Goal: Information Seeking & Learning: Learn about a topic

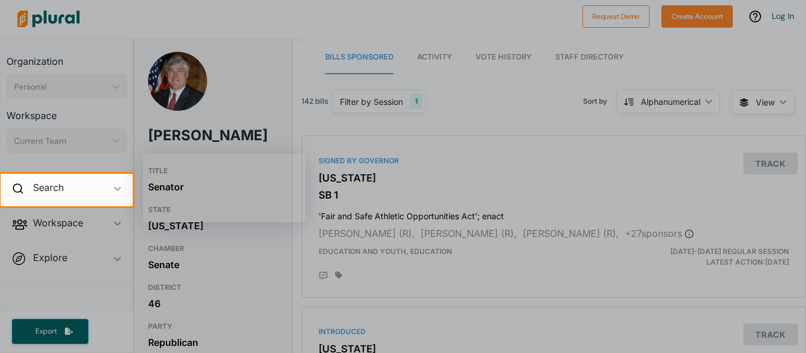
click at [268, 149] on div at bounding box center [403, 87] width 806 height 174
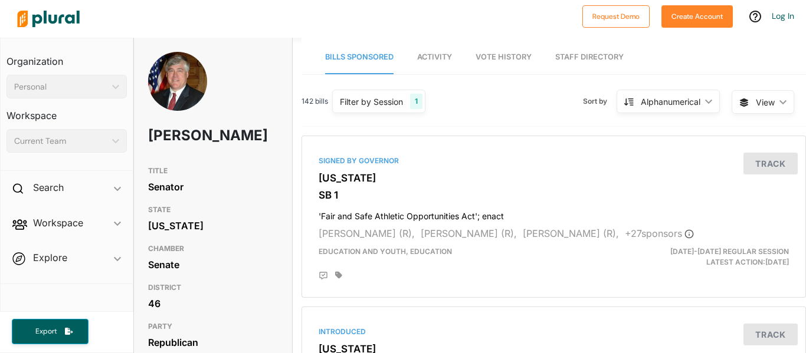
click at [186, 196] on div "Senator" at bounding box center [213, 187] width 130 height 18
click at [351, 159] on div "Signed by Governor" at bounding box center [554, 161] width 470 height 11
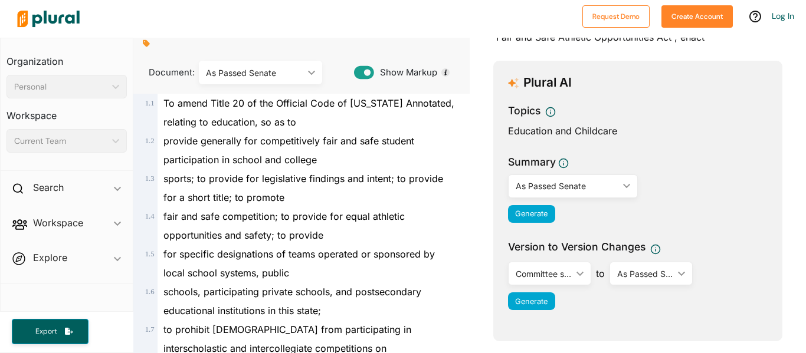
scroll to position [100, 0]
click at [525, 184] on div "As Passed Senate" at bounding box center [567, 185] width 103 height 12
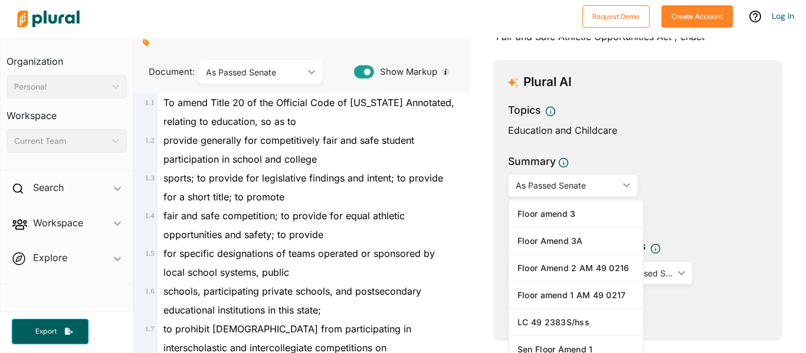
click at [525, 184] on div "As Passed Senate" at bounding box center [567, 185] width 103 height 12
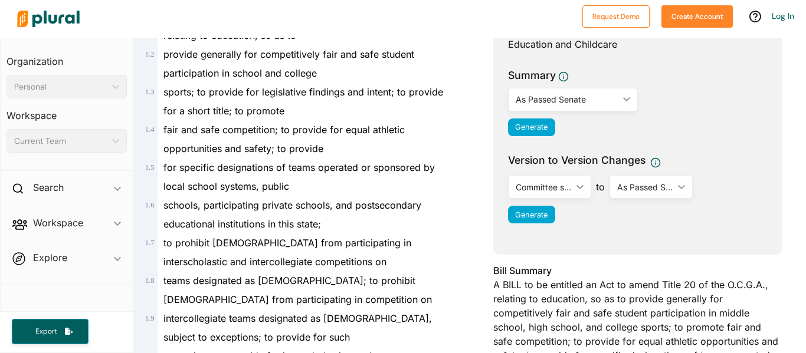
scroll to position [241, 0]
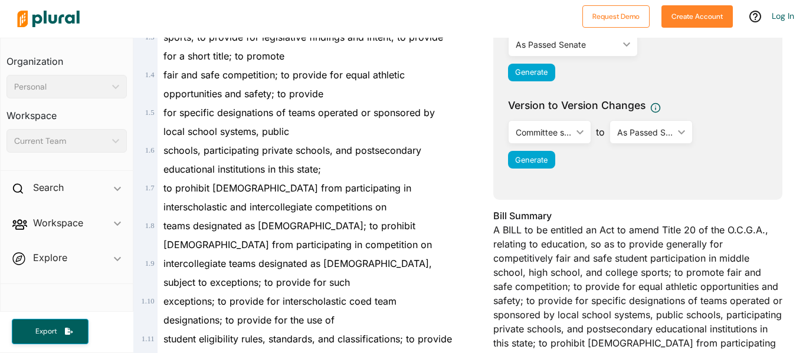
click at [551, 134] on div "Committee sub LC 49 2184S" at bounding box center [544, 132] width 56 height 12
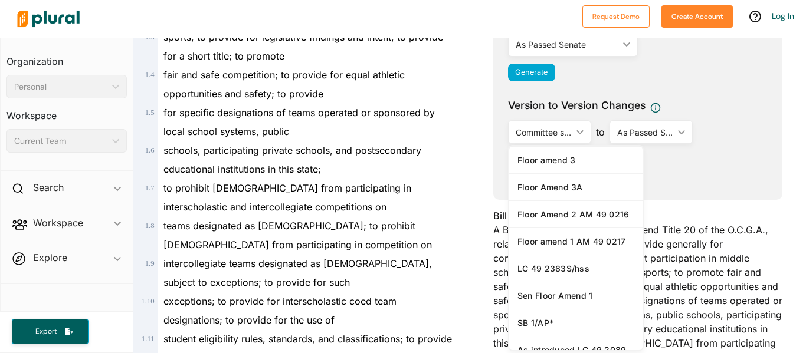
click at [551, 134] on div "Committee sub LC 49 2184S" at bounding box center [544, 132] width 56 height 12
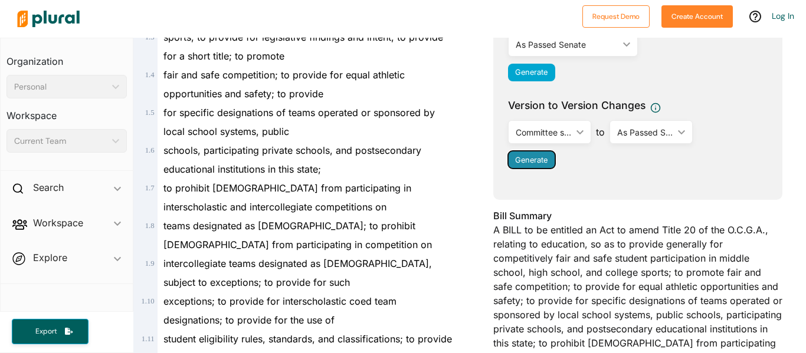
click at [538, 163] on span "Generate" at bounding box center [531, 160] width 32 height 9
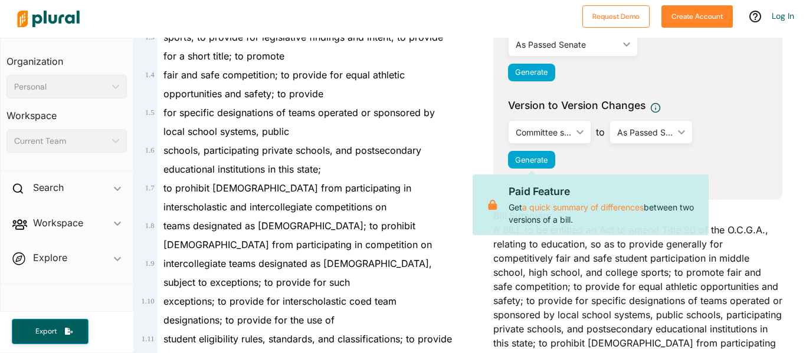
click at [542, 86] on div "Summary As Passed Senate ic_keyboard_arrow_down Floor amend 3 Floor Amend 3A Fl…" at bounding box center [638, 51] width 260 height 76
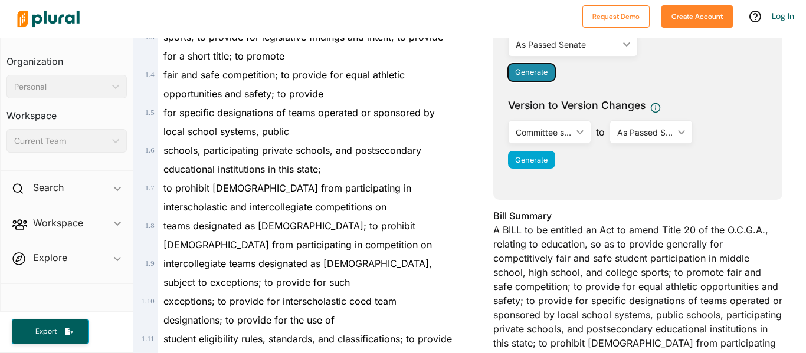
click at [544, 74] on span "Generate" at bounding box center [531, 72] width 32 height 9
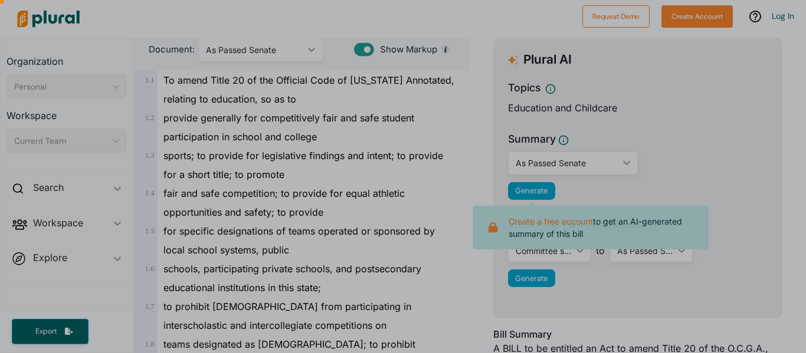
scroll to position [0, 0]
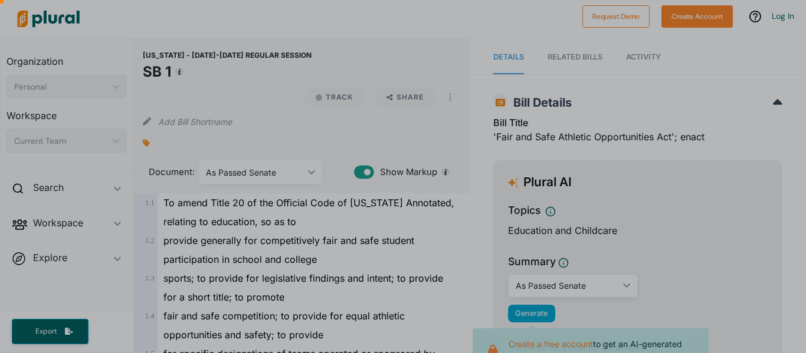
click at [601, 353] on div at bounding box center [403, 353] width 806 height 0
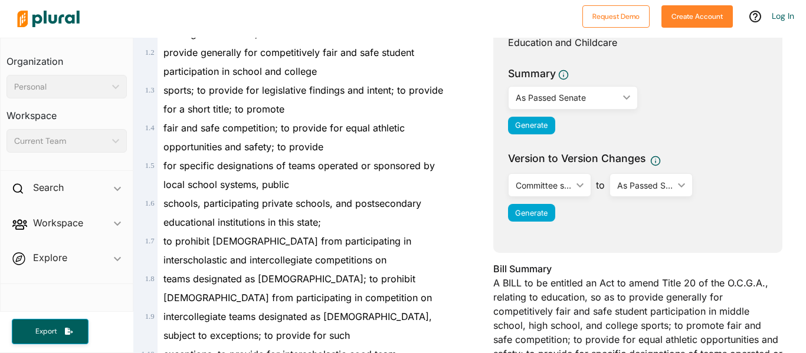
scroll to position [225, 0]
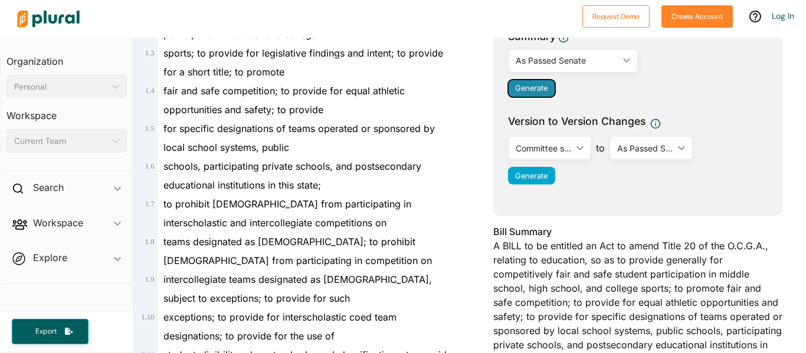
click at [529, 84] on span "Generate" at bounding box center [531, 88] width 32 height 9
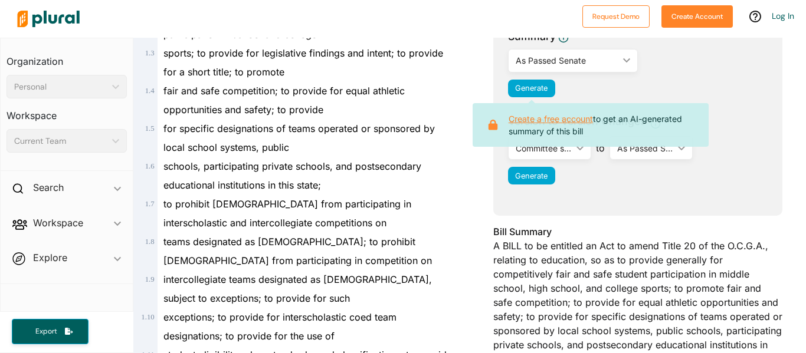
click at [539, 122] on link "Create a free account" at bounding box center [551, 119] width 84 height 10
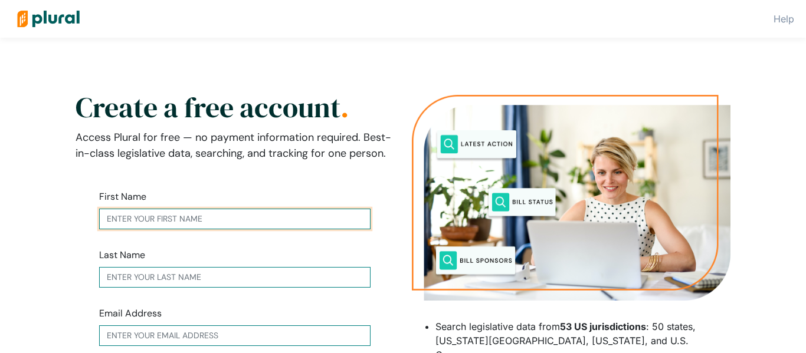
click at [168, 221] on input "text" at bounding box center [234, 219] width 271 height 21
type input "randy"
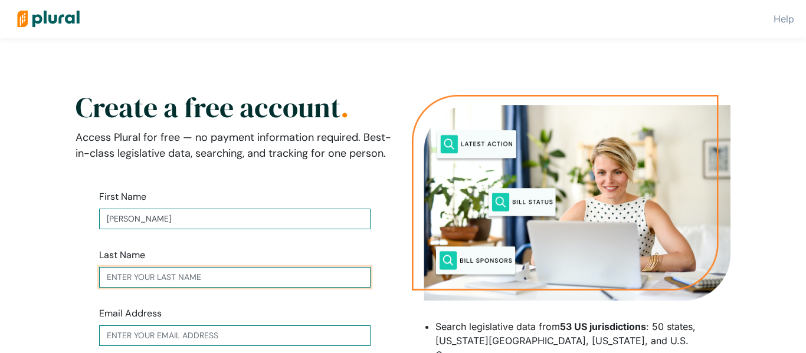
click at [142, 280] on input "text" at bounding box center [234, 277] width 271 height 21
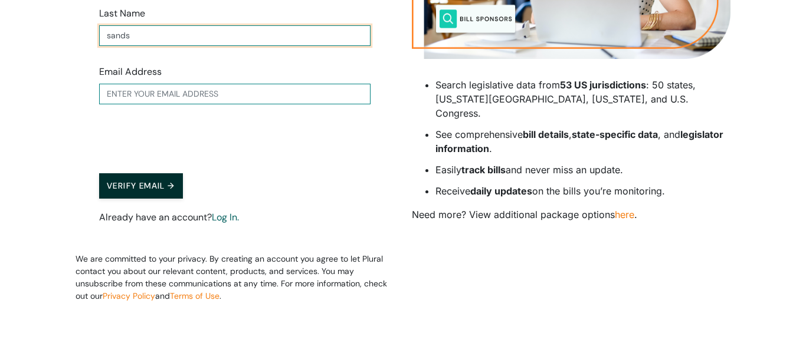
type input "sands"
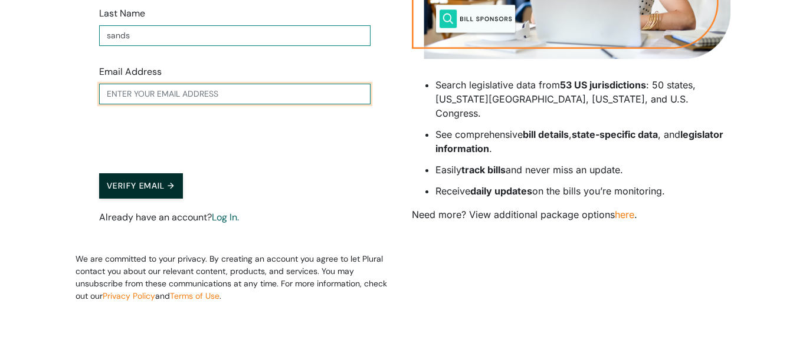
click at [132, 92] on input "text" at bounding box center [234, 94] width 271 height 21
type input "sandersonsister4007@gmail.com"
click at [99, 173] on button "Verify Email →" at bounding box center [141, 185] width 84 height 25
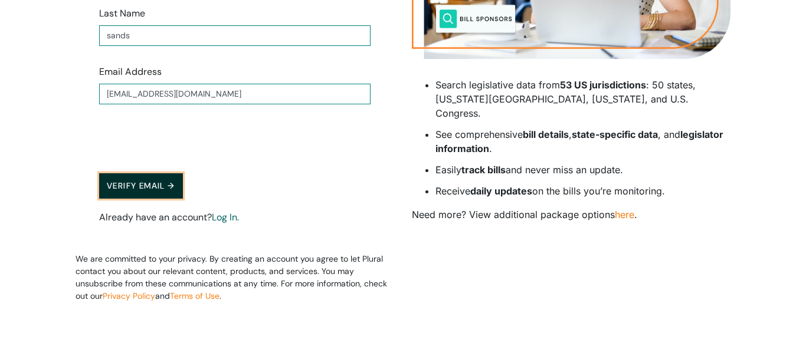
click at [134, 184] on button "Verify Email →" at bounding box center [141, 185] width 84 height 25
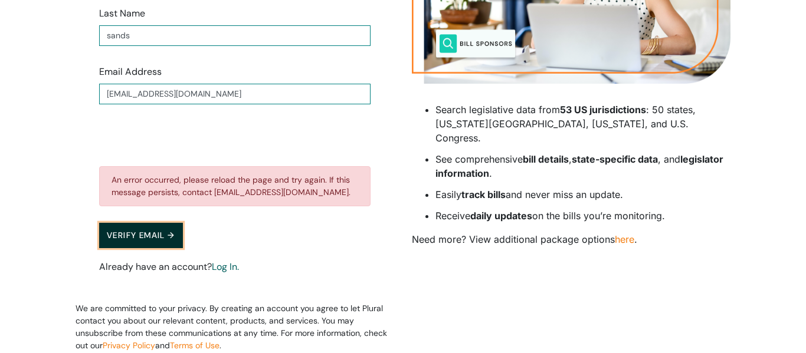
click at [135, 235] on button "Verify Email →" at bounding box center [141, 235] width 84 height 25
click at [172, 230] on button "Verify Email →" at bounding box center [141, 235] width 84 height 25
click at [172, 231] on button "Verify Email →" at bounding box center [141, 235] width 84 height 25
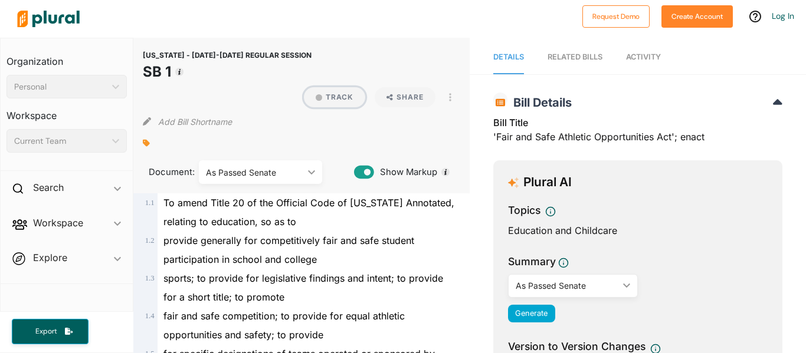
click at [333, 87] on button "Track" at bounding box center [334, 97] width 61 height 20
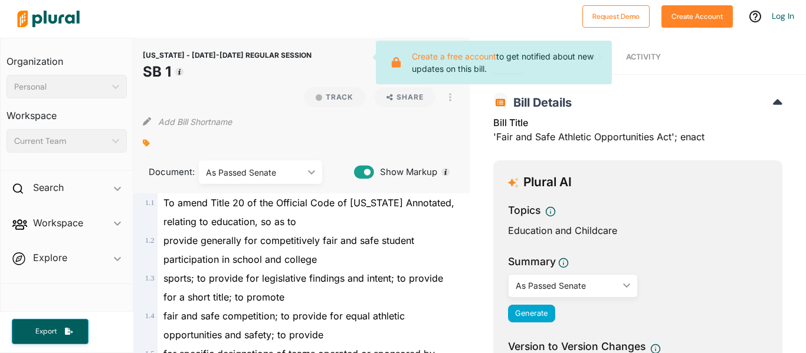
click at [269, 107] on div "Add Bill Shortname" at bounding box center [301, 119] width 317 height 24
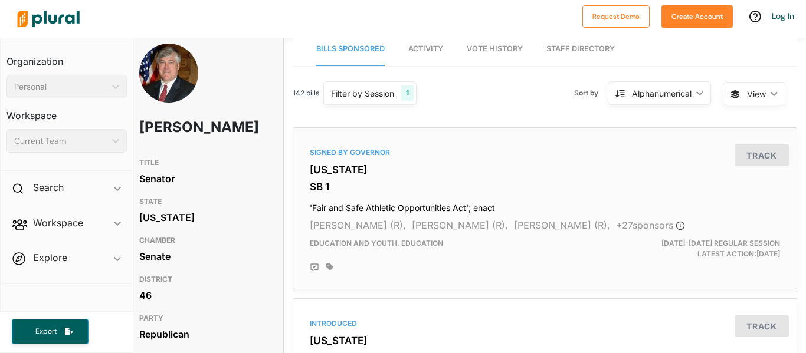
scroll to position [8, 9]
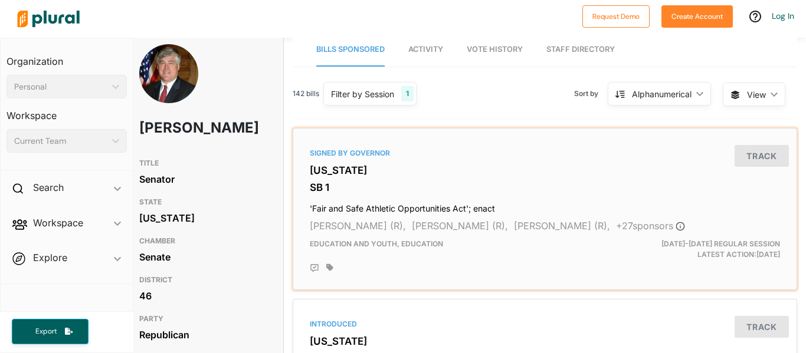
click at [457, 160] on div "Signed by Governor Georgia SB 1 'Fair and Safe Athletic Opportunities Act'; ena…" at bounding box center [545, 209] width 494 height 152
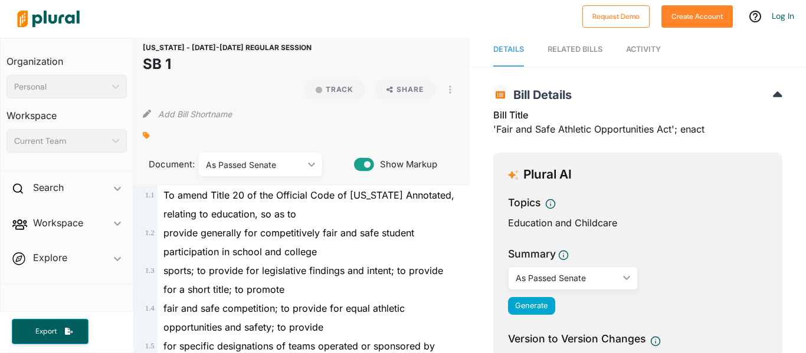
scroll to position [8, 0]
drag, startPoint x: 495, startPoint y: 130, endPoint x: 600, endPoint y: 139, distance: 105.4
click at [600, 139] on div "Bill Title 'Fair and Safe Athletic Opportunities Act'; enact" at bounding box center [637, 125] width 289 height 35
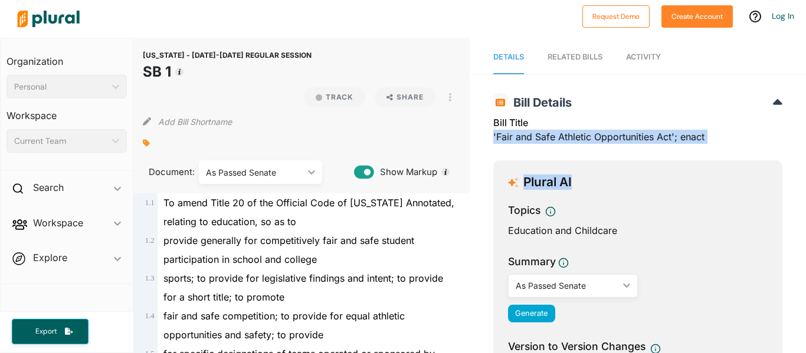
drag, startPoint x: 493, startPoint y: 135, endPoint x: 678, endPoint y: 160, distance: 186.4
click at [674, 137] on div "Bill Title 'Fair and Safe Athletic Opportunities Act'; enact" at bounding box center [637, 133] width 289 height 35
drag, startPoint x: 674, startPoint y: 137, endPoint x: 493, endPoint y: 139, distance: 181.2
click at [493, 139] on div "Bill Title 'Fair and Safe Athletic Opportunities Act'; enact" at bounding box center [637, 133] width 289 height 35
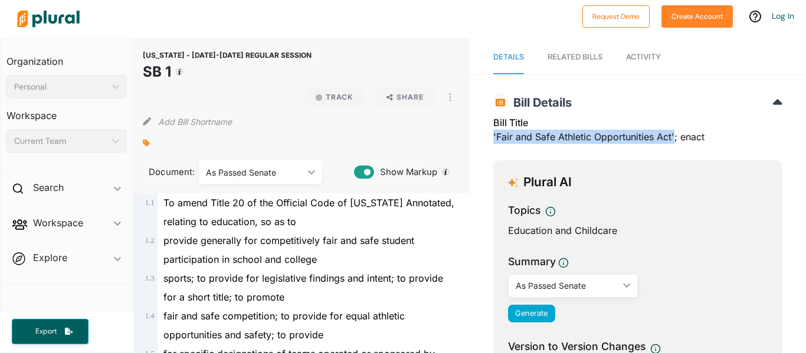
copy div "'Fair and Safe Athletic Opportunities Act'"
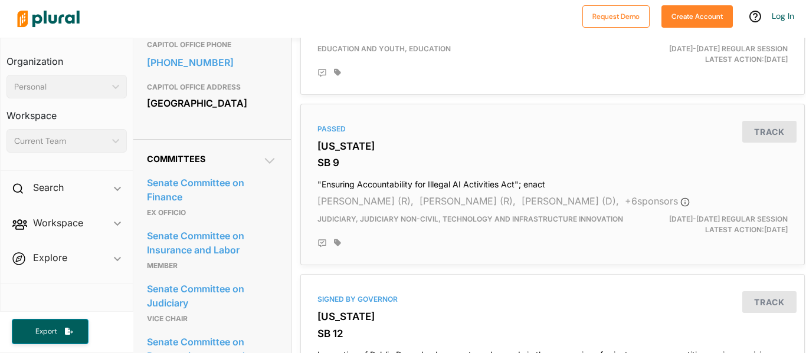
scroll to position [572, 5]
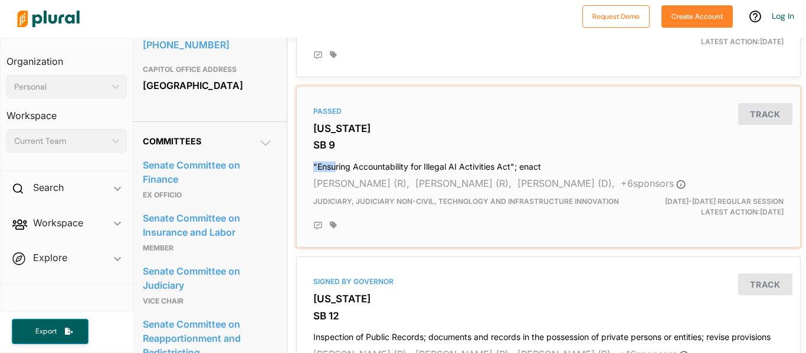
drag, startPoint x: 315, startPoint y: 166, endPoint x: 338, endPoint y: 160, distance: 24.3
click at [338, 160] on h4 ""Ensuring Accountability for Illegal AI Activities Act"; enact" at bounding box center [548, 164] width 470 height 16
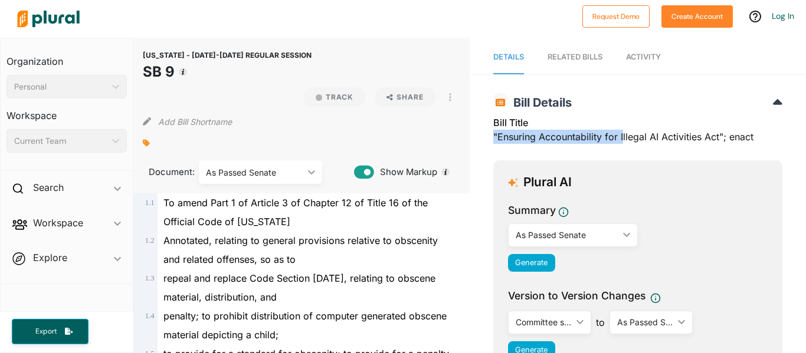
drag, startPoint x: 491, startPoint y: 131, endPoint x: 636, endPoint y: 140, distance: 145.5
drag, startPoint x: 723, startPoint y: 136, endPoint x: 483, endPoint y: 142, distance: 240.2
copy div ""Ensuring Accountability for Illegal AI Activities Act""
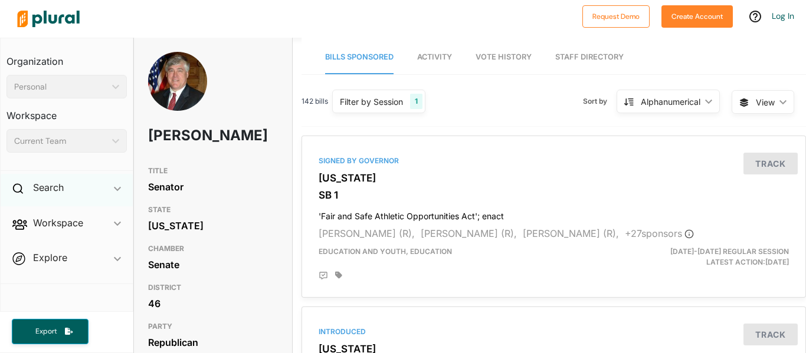
click at [25, 189] on span at bounding box center [19, 190] width 15 height 18
click at [28, 215] on h4 "Bills" at bounding box center [69, 214] width 103 height 11
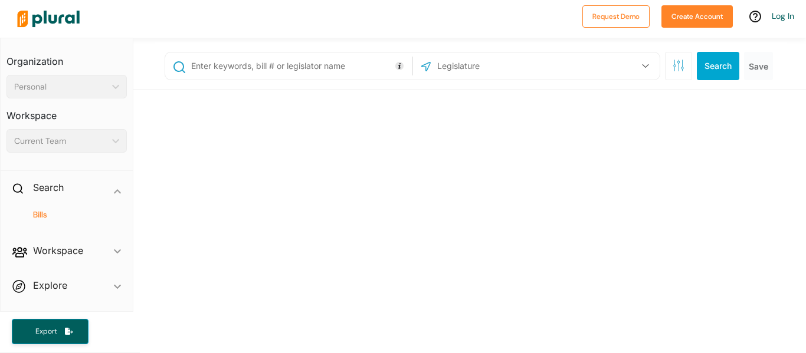
click at [273, 74] on input "text" at bounding box center [299, 66] width 219 height 22
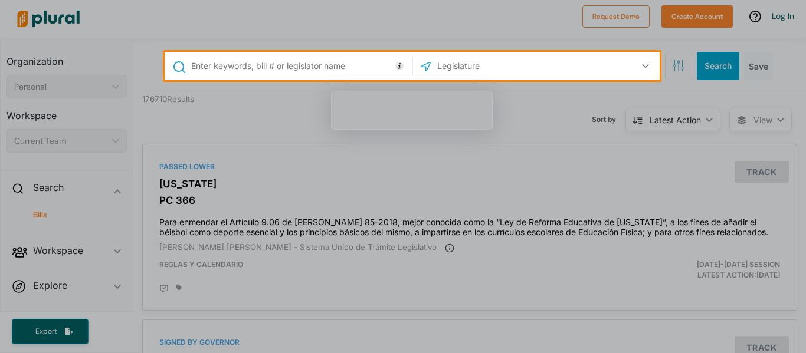
click at [283, 61] on input "text" at bounding box center [299, 66] width 219 height 22
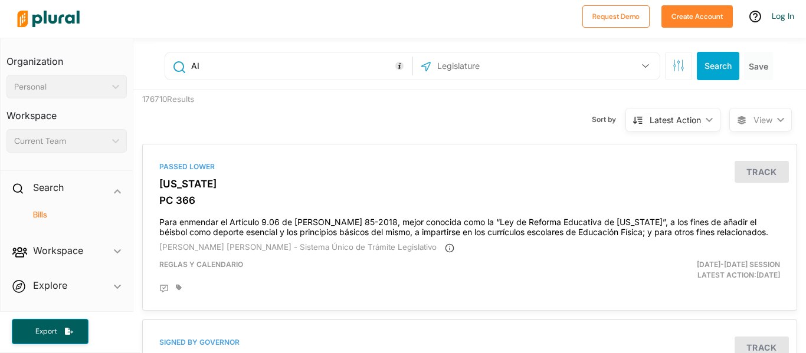
type input "AI"
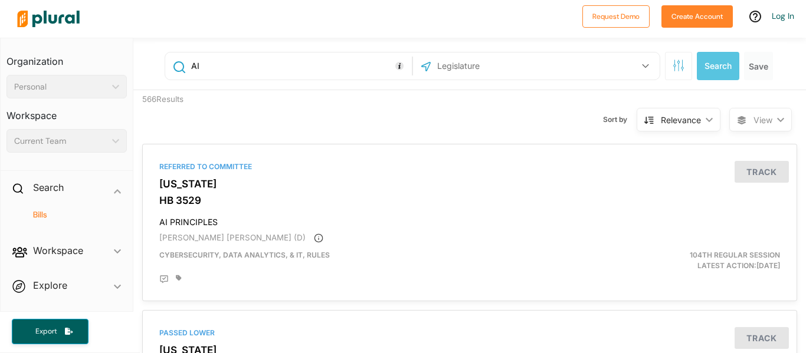
click at [470, 74] on input "text" at bounding box center [499, 66] width 126 height 22
type input "Bill"
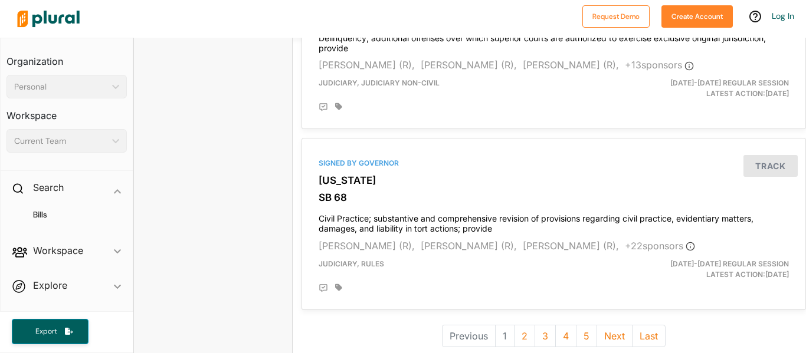
scroll to position [3366, 0]
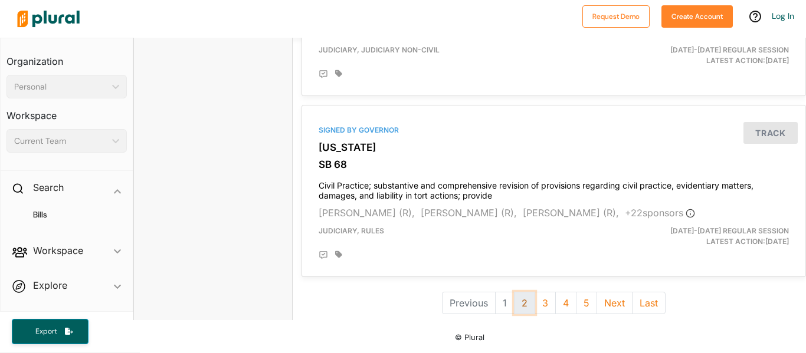
click at [526, 304] on button "2" at bounding box center [524, 303] width 21 height 22
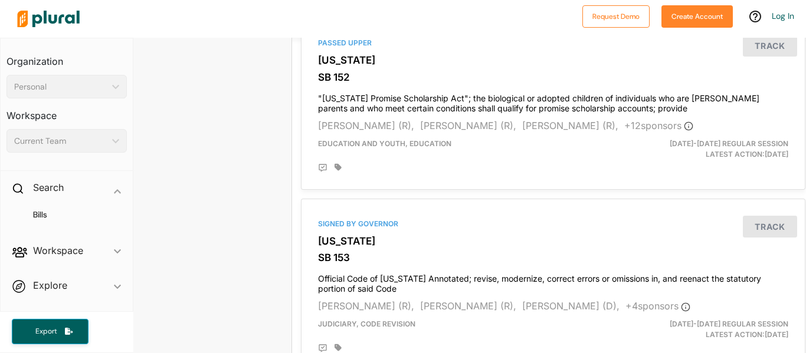
scroll to position [2056, 1]
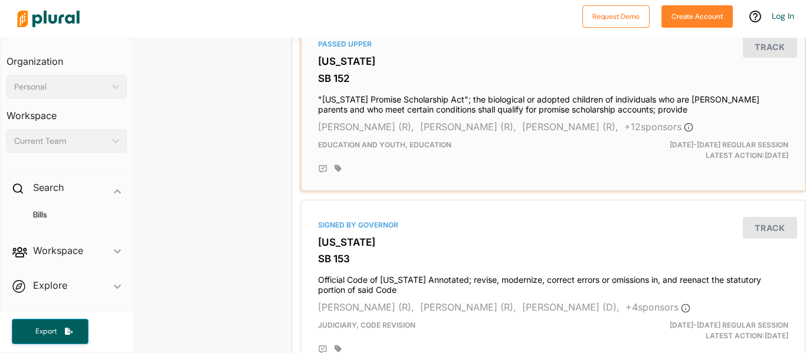
click at [323, 108] on h4 ""Georgia Promise Scholarship Act"; the biological or adopted children of indivi…" at bounding box center [553, 102] width 470 height 26
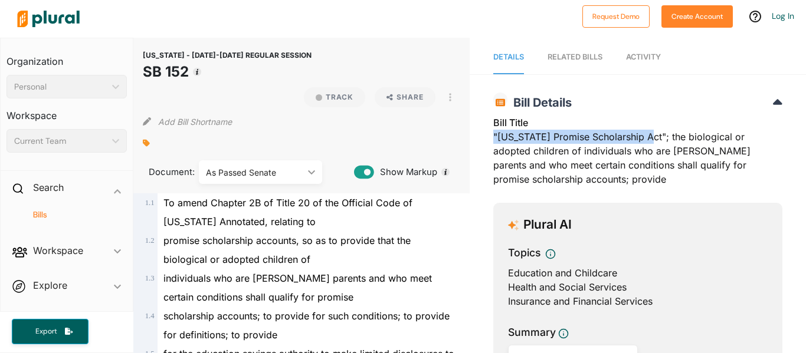
drag, startPoint x: 649, startPoint y: 135, endPoint x: 495, endPoint y: 142, distance: 154.1
click at [495, 142] on div "Bill Title "Georgia Promise Scholarship Act"; the biological or adopted childre…" at bounding box center [637, 155] width 289 height 78
copy div ""Georgia Promise Scholarship Act""
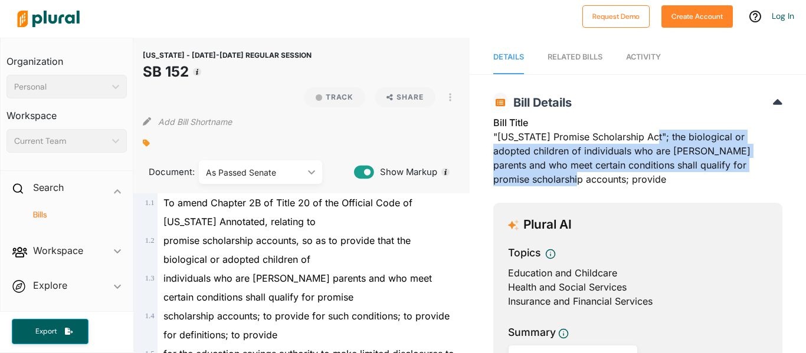
drag, startPoint x: 654, startPoint y: 136, endPoint x: 534, endPoint y: 177, distance: 126.7
click at [534, 177] on div "Bill Title "Georgia Promise Scholarship Act"; the biological or adopted childre…" at bounding box center [637, 155] width 289 height 78
copy div "the biological or adopted children of individuals who are foster parents and wh…"
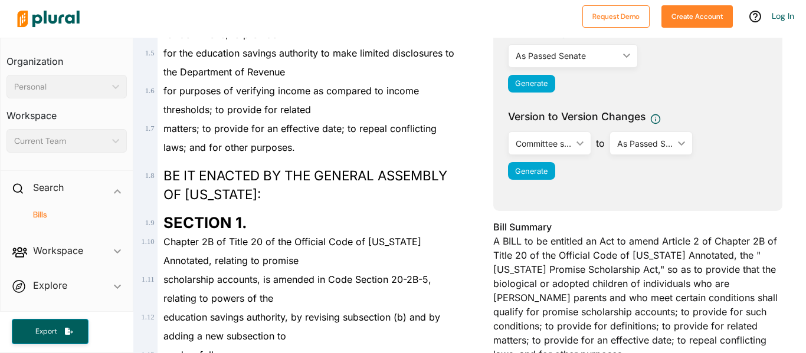
click at [287, 168] on span "BE IT ENACTED BY THE GENERAL ASSEMBLY OF [US_STATE]:" at bounding box center [305, 185] width 284 height 35
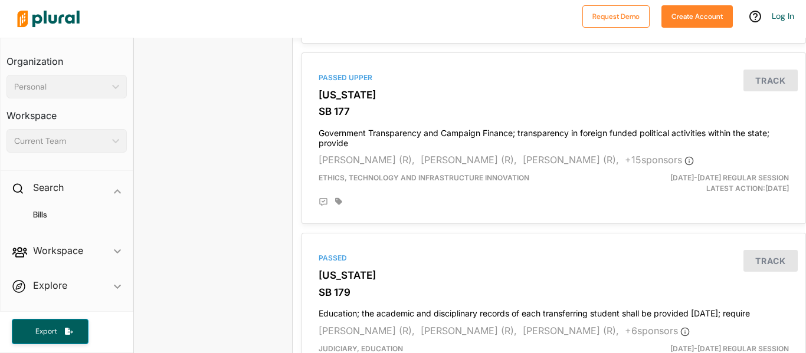
scroll to position [3406, 0]
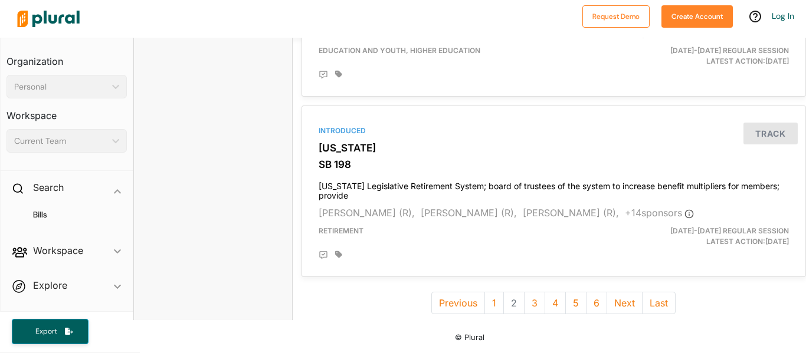
click at [512, 300] on li "2" at bounding box center [514, 303] width 21 height 22
click at [513, 305] on li "2" at bounding box center [514, 303] width 21 height 22
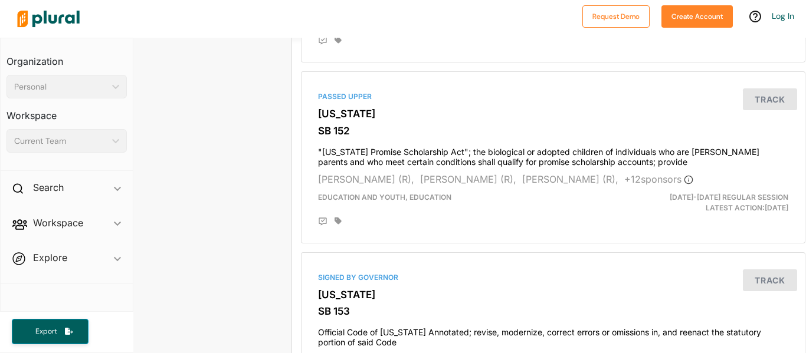
scroll to position [2008, 3]
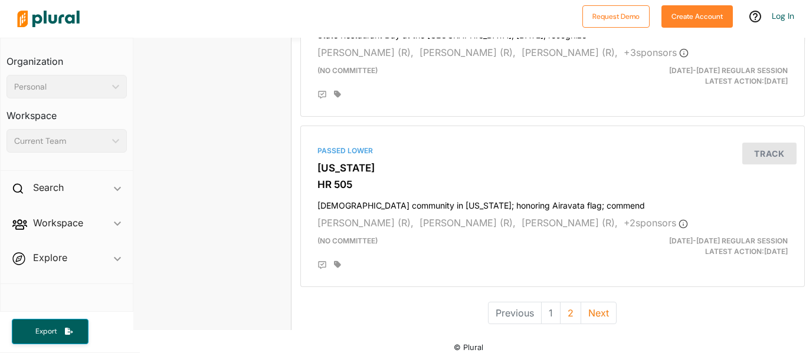
scroll to position [3297, 1]
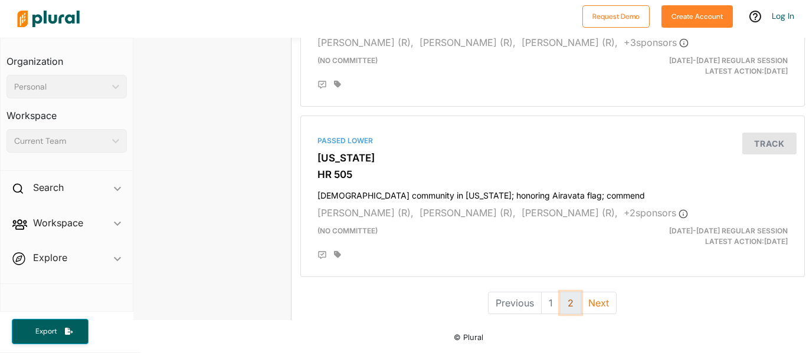
click at [568, 304] on button "2" at bounding box center [570, 303] width 21 height 22
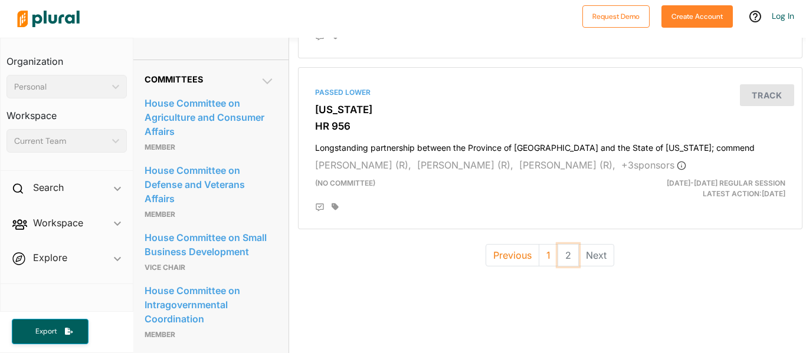
scroll to position [582, 5]
click at [508, 261] on button "Previous" at bounding box center [511, 255] width 54 height 22
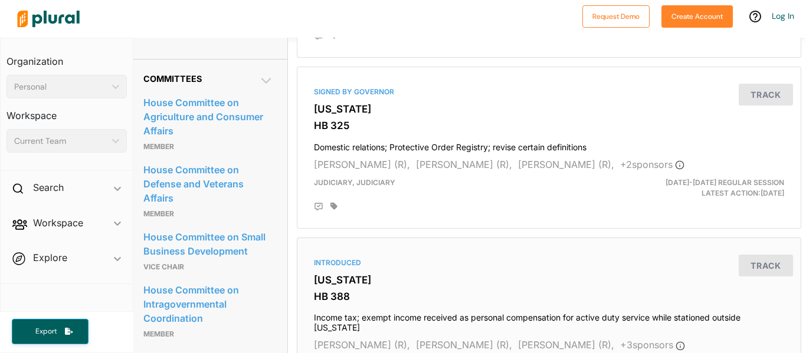
scroll to position [0, 5]
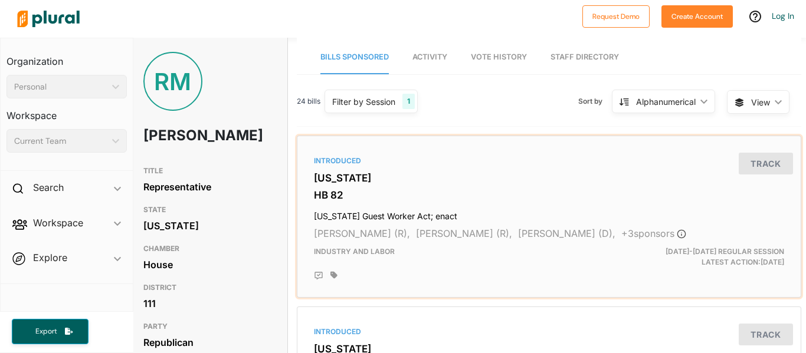
click at [367, 168] on div "Introduced Georgia HB 82 Georgia Guest Worker Act; enact Matt Reeves (R), Rey M…" at bounding box center [549, 217] width 494 height 152
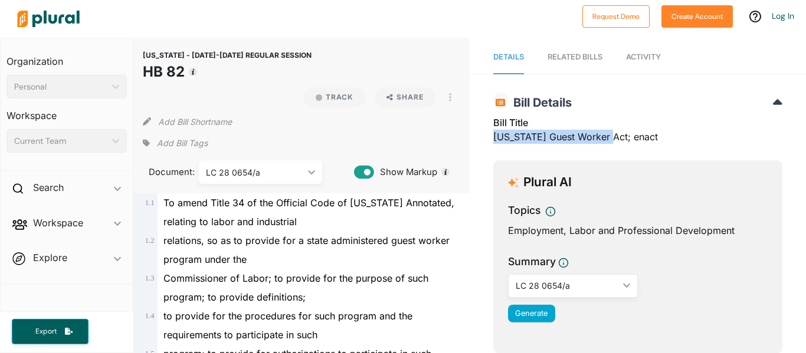
drag, startPoint x: 493, startPoint y: 134, endPoint x: 611, endPoint y: 137, distance: 117.5
click at [611, 137] on div "Bill Title Georgia Guest Worker Act; enact" at bounding box center [637, 133] width 289 height 35
copy div "Georgia Guest Worker Act"
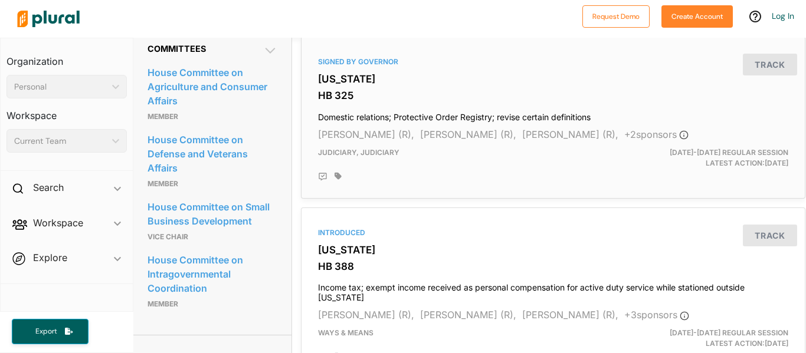
scroll to position [604, 9]
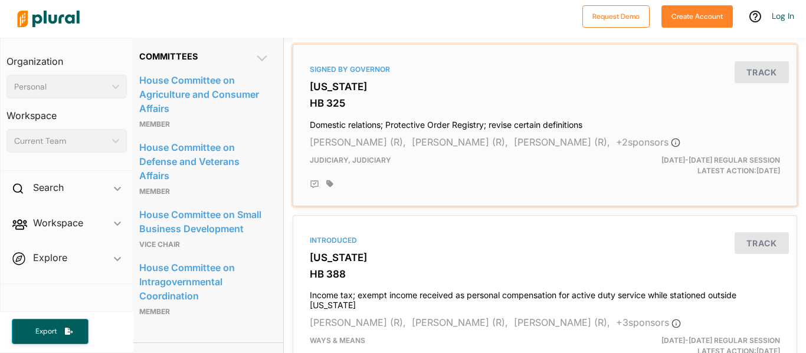
click at [356, 89] on div "Signed by Governor Georgia HB 325 Domestic relations; Protective Order Registry…" at bounding box center [545, 126] width 494 height 152
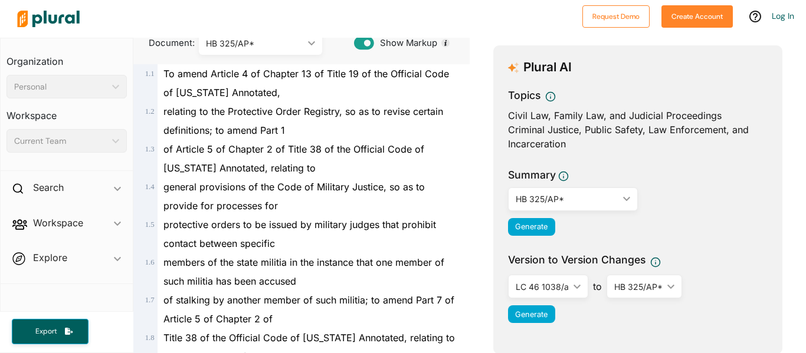
scroll to position [143, 0]
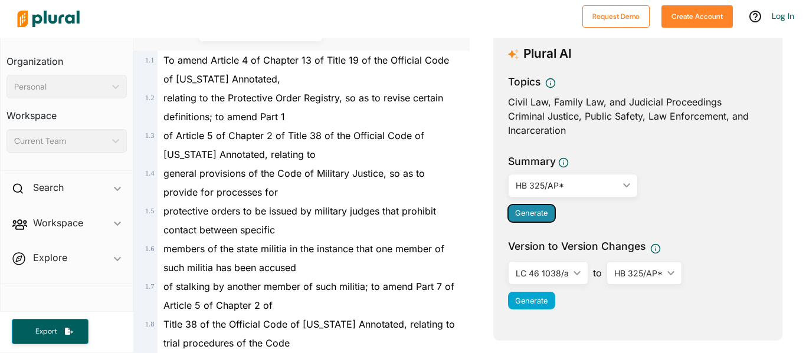
click at [529, 214] on span "Generate" at bounding box center [531, 213] width 32 height 9
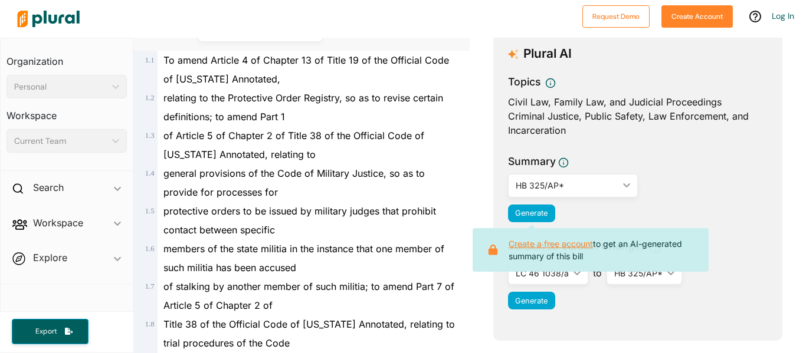
click at [539, 247] on link "Create a free account" at bounding box center [551, 244] width 84 height 10
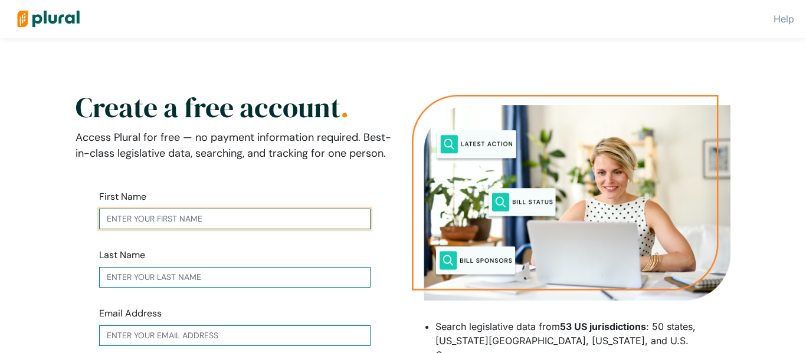
click at [239, 221] on input "text" at bounding box center [234, 219] width 271 height 21
type input "e"
type input "[PERSON_NAME]"
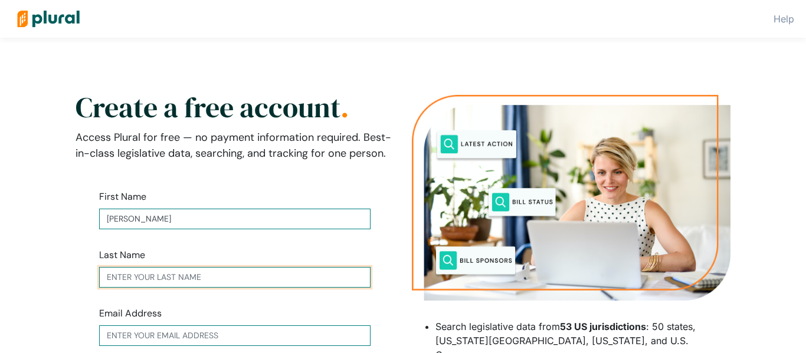
click at [229, 284] on input "text" at bounding box center [234, 277] width 271 height 21
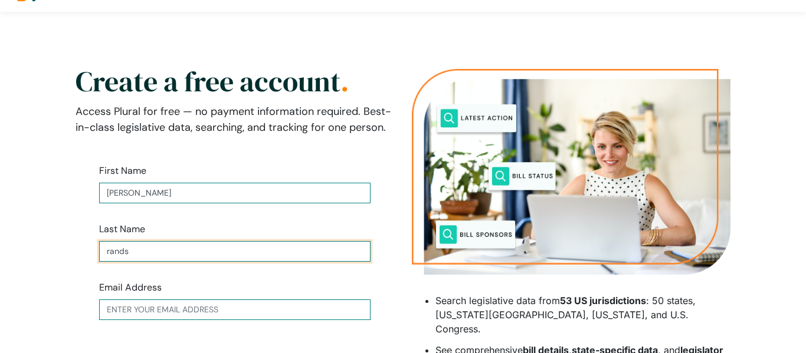
scroll to position [30, 0]
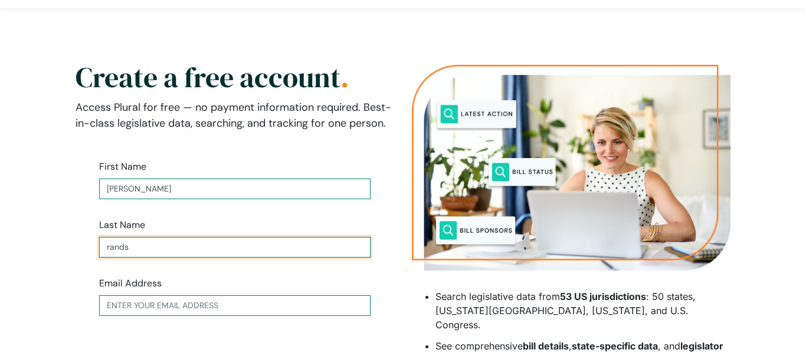
type input "rands"
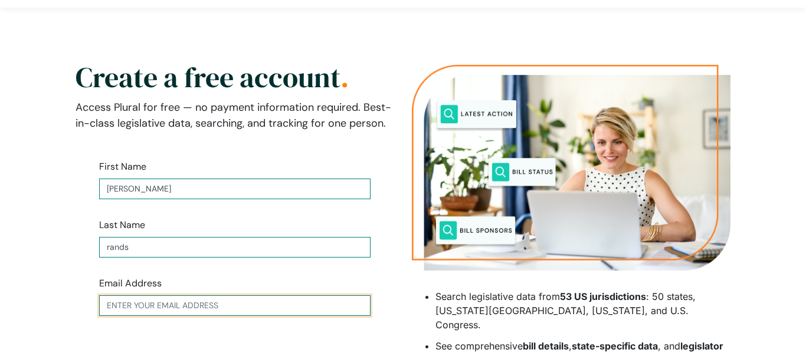
click at [198, 303] on input "text" at bounding box center [234, 306] width 271 height 21
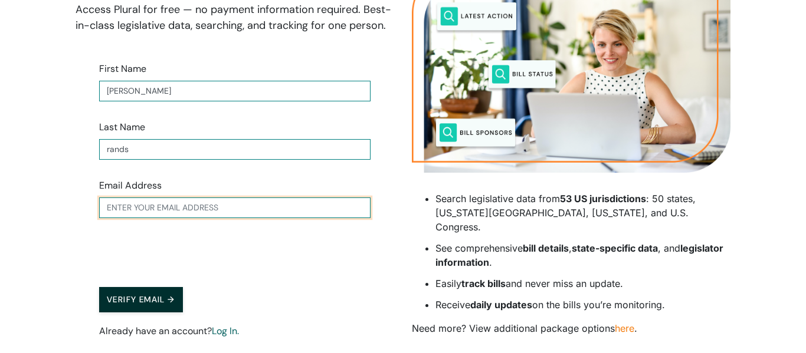
scroll to position [132, 0]
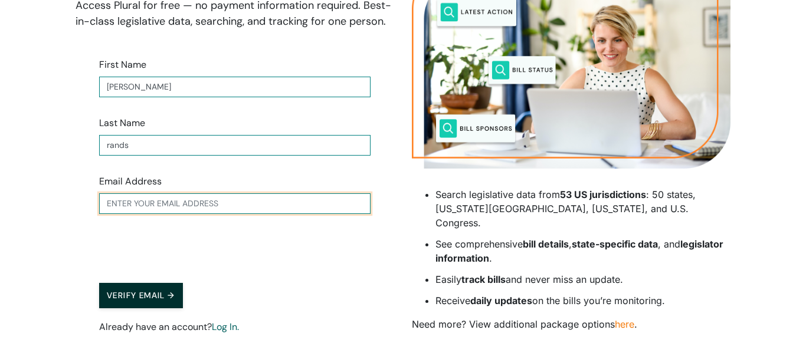
click at [198, 211] on input "text" at bounding box center [234, 204] width 271 height 21
type input "[PERSON_NAME]"
type input "S"
type input "[EMAIL_ADDRESS][DOMAIN_NAME]"
click at [99, 283] on button "Verify Email →" at bounding box center [141, 295] width 84 height 25
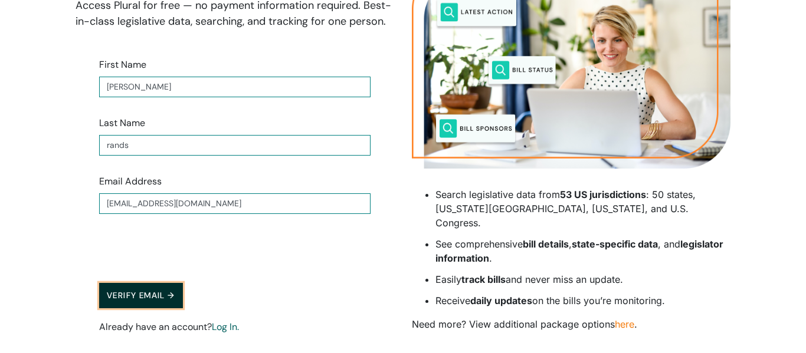
click at [141, 297] on button "Verify Email →" at bounding box center [141, 295] width 84 height 25
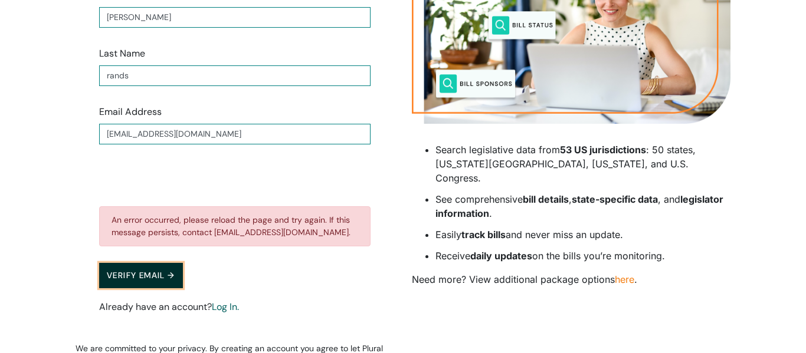
scroll to position [204, 0]
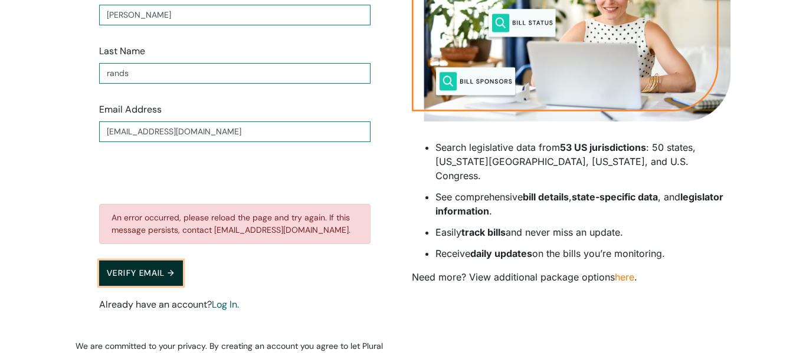
click at [167, 277] on button "Verify Email →" at bounding box center [141, 273] width 84 height 25
click at [169, 275] on button "Verify Email →" at bounding box center [141, 273] width 84 height 25
click at [169, 275] on form "First Name [PERSON_NAME] Last Name [PERSON_NAME] Email Address [EMAIL_ADDRESS][…" at bounding box center [235, 154] width 319 height 374
click at [169, 275] on button "Verify Email →" at bounding box center [141, 273] width 84 height 25
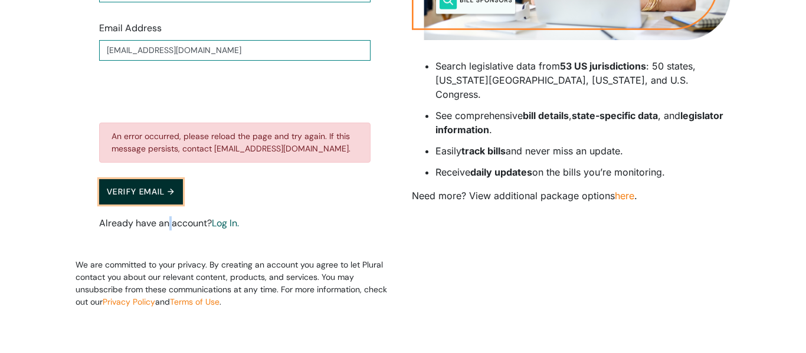
scroll to position [0, 0]
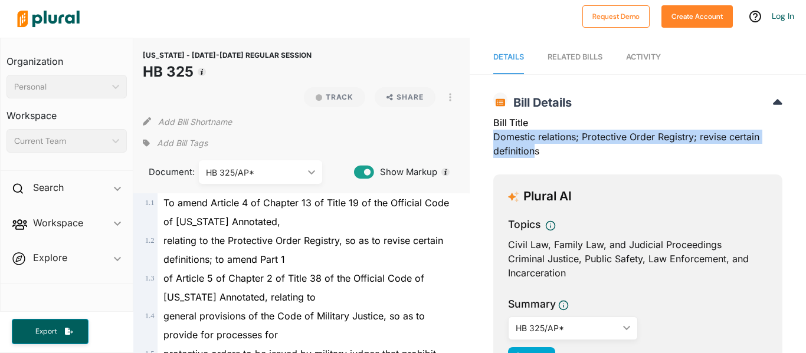
drag, startPoint x: 493, startPoint y: 138, endPoint x: 536, endPoint y: 156, distance: 46.0
click at [536, 156] on div "Bill Title Domestic relations; Protective Order Registry; revise certain defini…" at bounding box center [637, 141] width 289 height 50
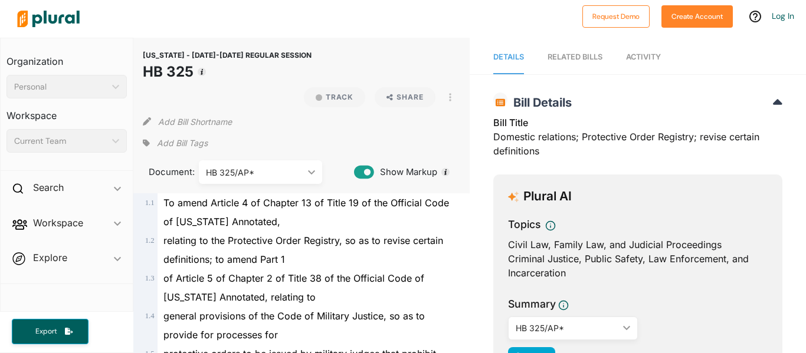
click at [559, 155] on div "Bill Title Domestic relations; Protective Order Registry; revise certain defini…" at bounding box center [637, 141] width 289 height 50
click at [554, 149] on div "Bill Title Domestic relations; Protective Order Registry; revise certain defini…" at bounding box center [637, 141] width 289 height 50
click at [695, 137] on div "Bill Title Domestic relations; Protective Order Registry; revise certain defini…" at bounding box center [637, 141] width 289 height 50
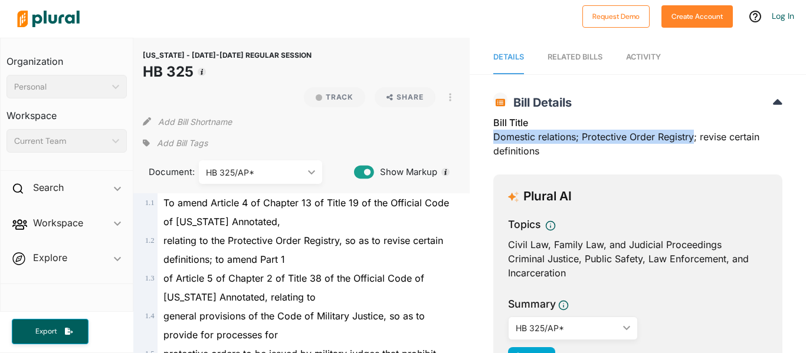
drag, startPoint x: 694, startPoint y: 137, endPoint x: 490, endPoint y: 133, distance: 203.6
copy div "Domestic relations; Protective Order Registry"
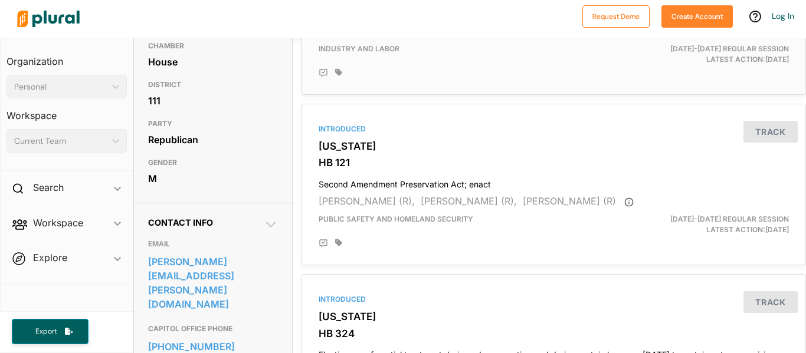
scroll to position [207, 0]
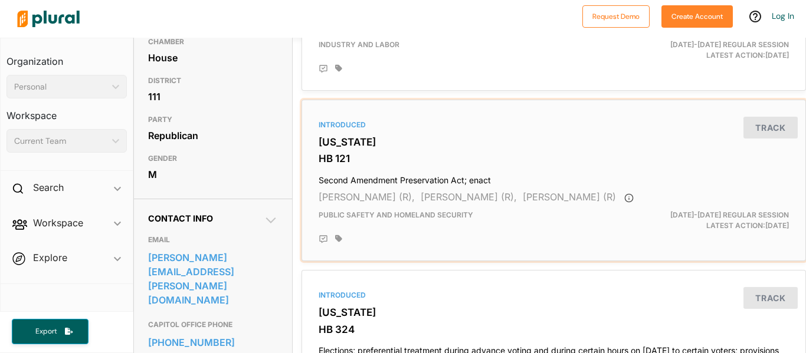
click at [355, 130] on div "Introduced" at bounding box center [554, 125] width 470 height 11
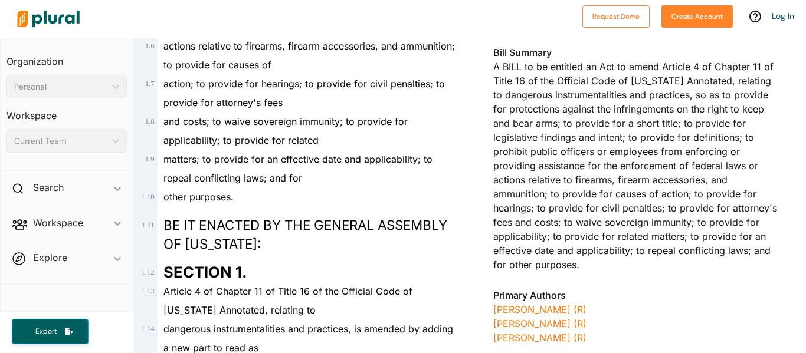
scroll to position [348, 0]
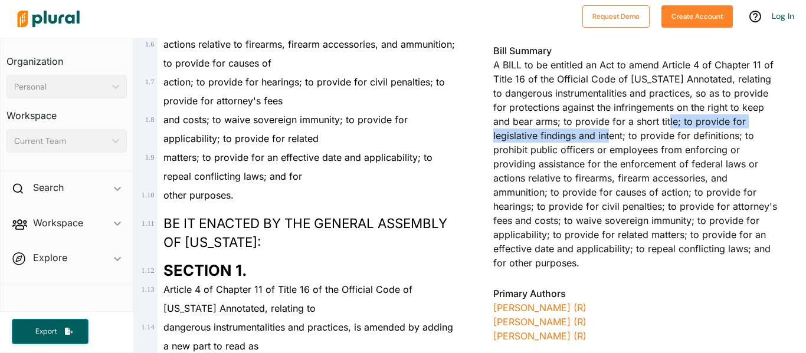
drag, startPoint x: 660, startPoint y: 123, endPoint x: 576, endPoint y: 138, distance: 85.2
click at [576, 138] on div "Bill Summary A BILL to be entitled an Act to amend Article 4 of Chapter 11 of T…" at bounding box center [637, 161] width 289 height 234
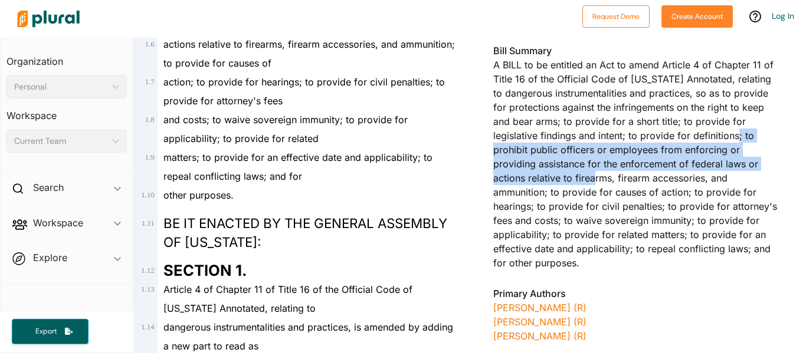
drag, startPoint x: 698, startPoint y: 135, endPoint x: 766, endPoint y: 162, distance: 73.3
click at [766, 162] on div "Bill Summary A BILL to be entitled an Act to amend Article 4 of Chapter 11 of T…" at bounding box center [637, 161] width 289 height 234
copy div "o prohibit public officers or employees from enforcing or providing assistance …"
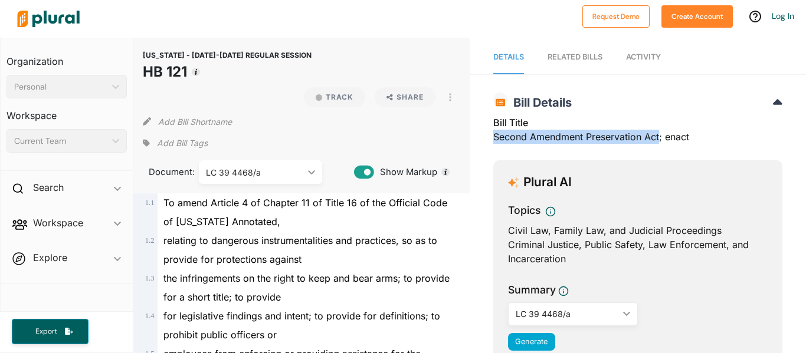
drag, startPoint x: 493, startPoint y: 135, endPoint x: 661, endPoint y: 138, distance: 168.8
click at [661, 138] on div "Bill Title Second Amendment Preservation Act; enact" at bounding box center [637, 133] width 289 height 35
copy div "Second Amendment Preservation Act"
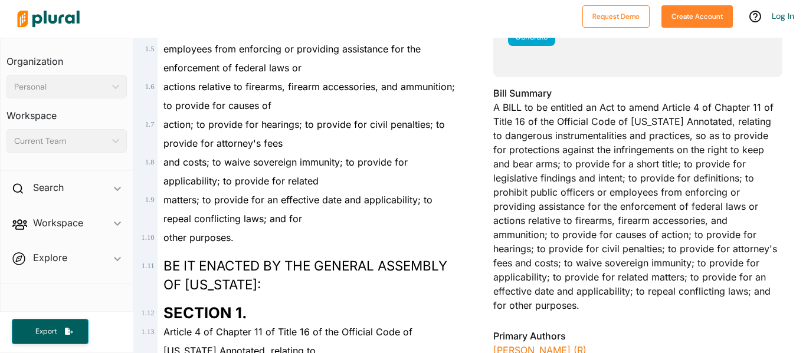
scroll to position [313, 0]
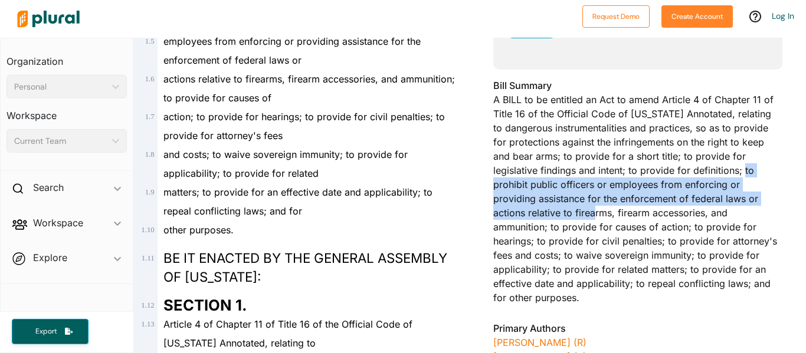
drag, startPoint x: 707, startPoint y: 169, endPoint x: 768, endPoint y: 196, distance: 67.1
click at [768, 196] on div "Bill Summary A BILL to be entitled an Act to amend Article 4 of Chapter 11 of T…" at bounding box center [637, 195] width 289 height 234
copy div "prohibit public officers or employees from enforcing or providing assistance fo…"
